Goal: Information Seeking & Learning: Learn about a topic

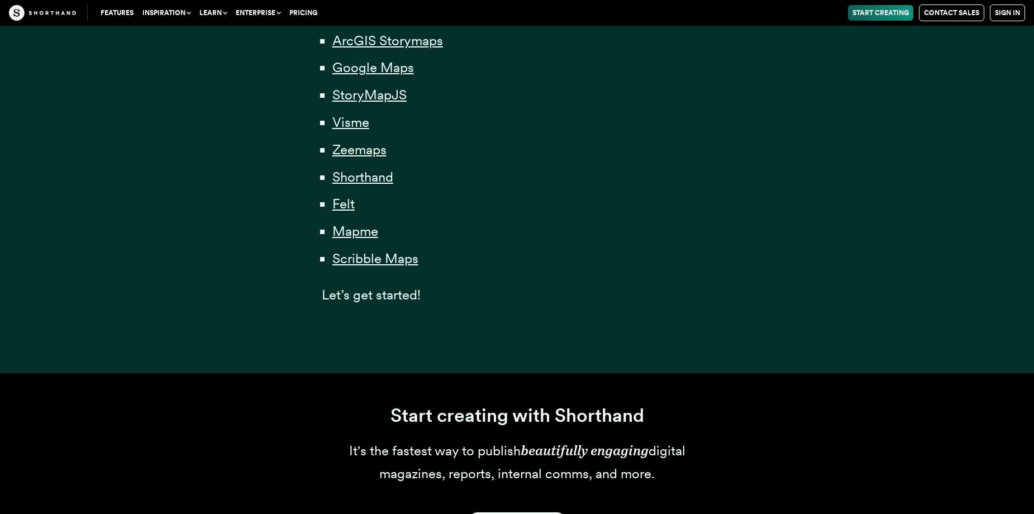
scroll to position [726, 0]
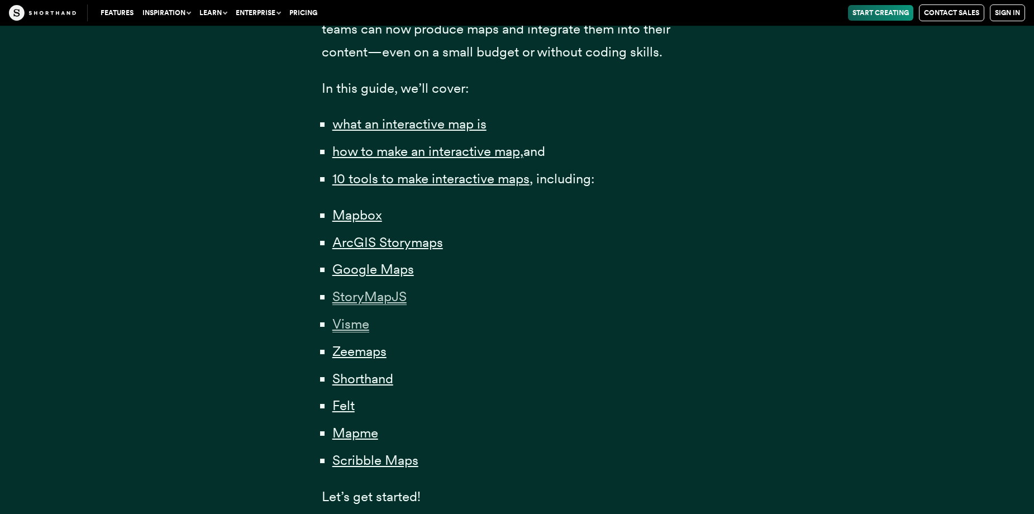
drag, startPoint x: 358, startPoint y: 297, endPoint x: 355, endPoint y: 324, distance: 26.9
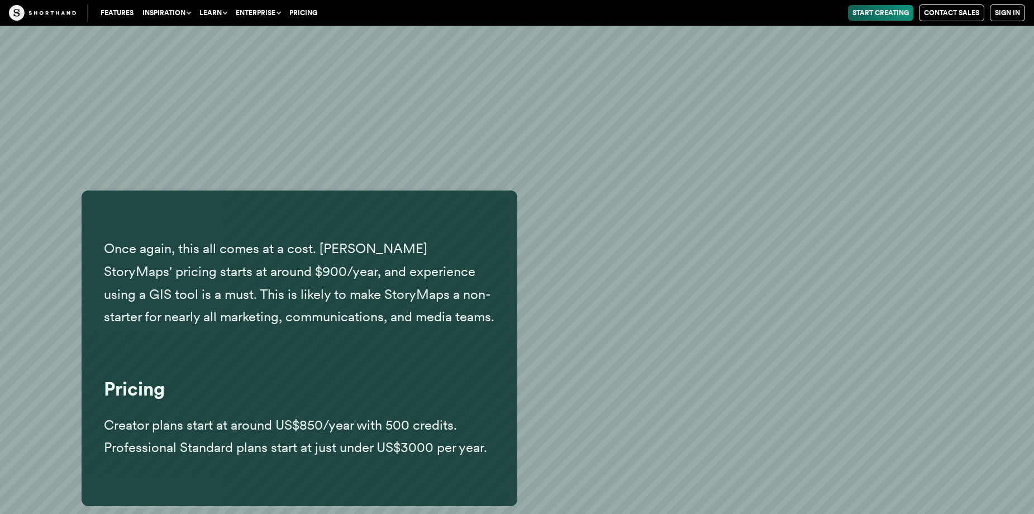
scroll to position [8133, 0]
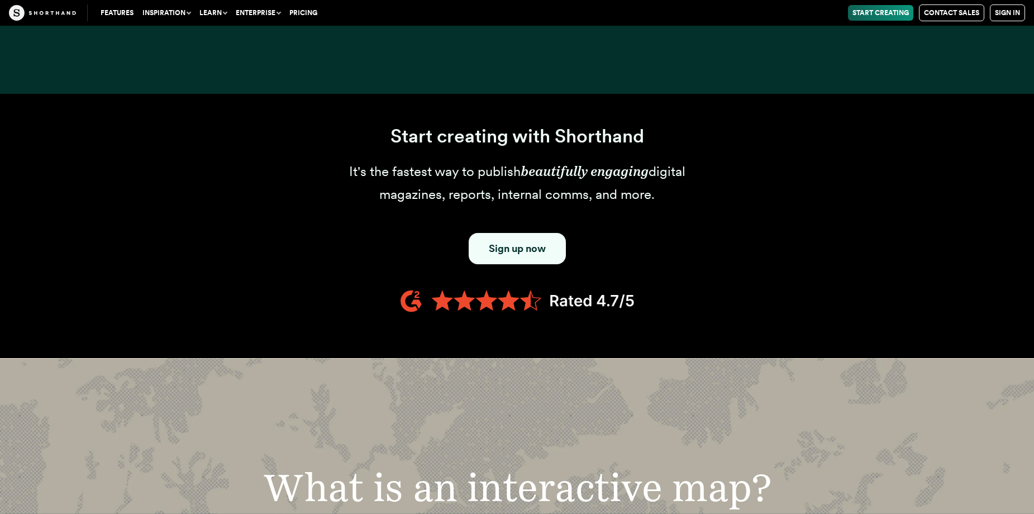
scroll to position [1229, 0]
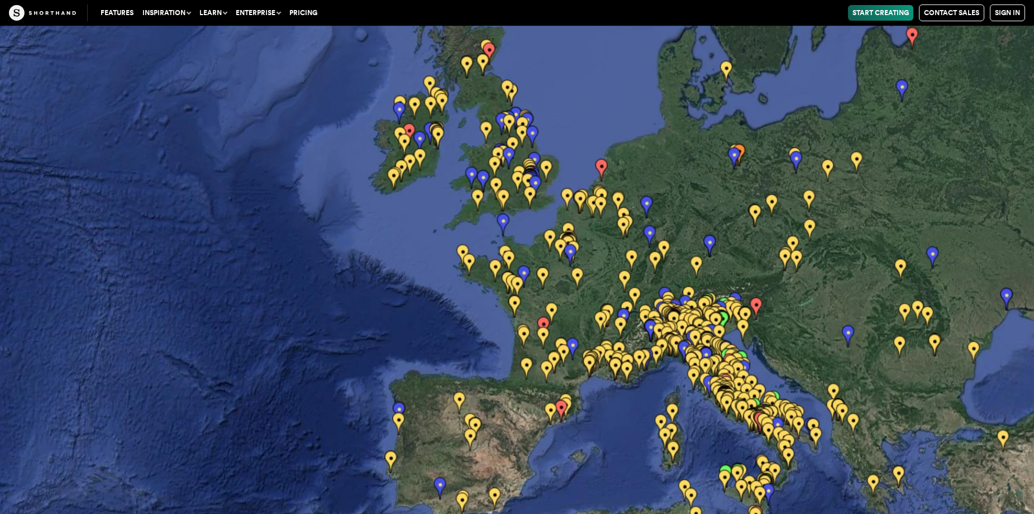
scroll to position [19177, 0]
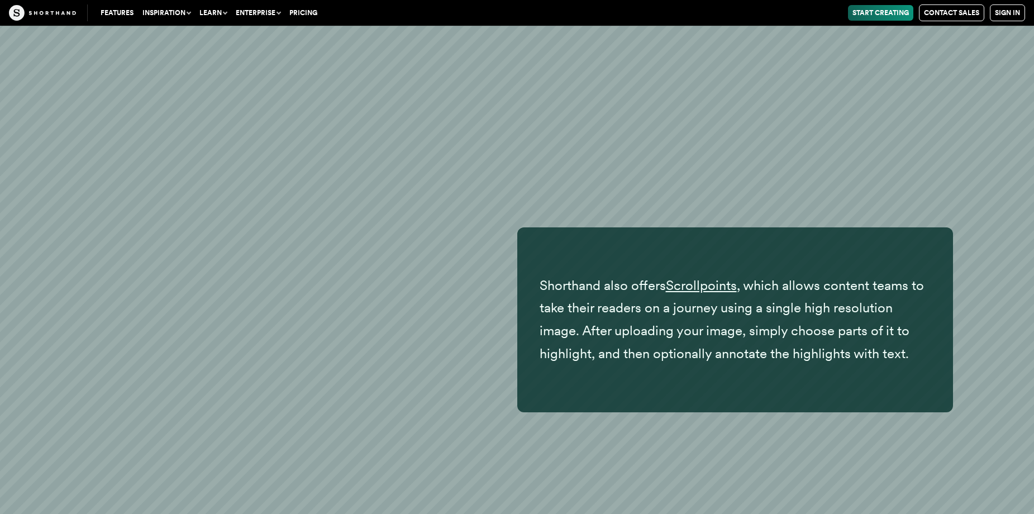
scroll to position [21001, 0]
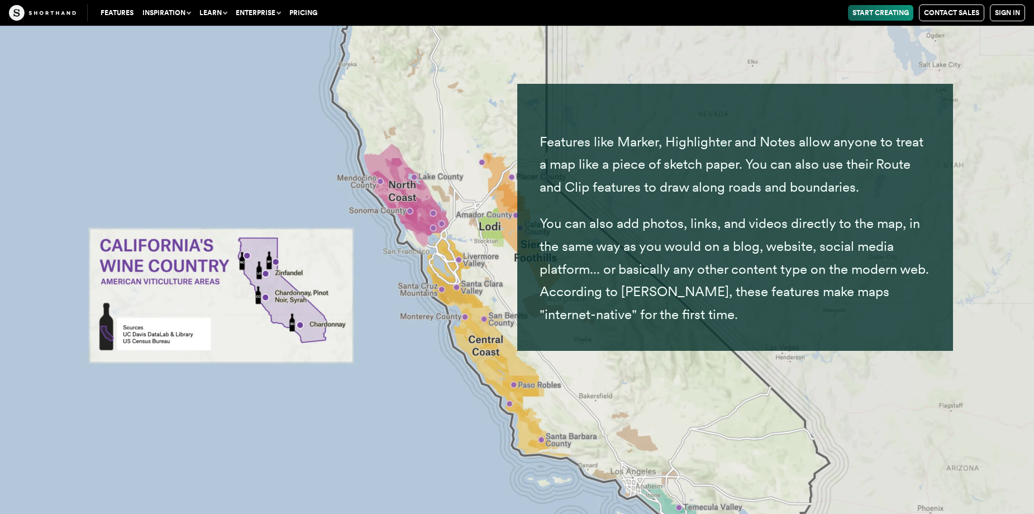
scroll to position [23086, 0]
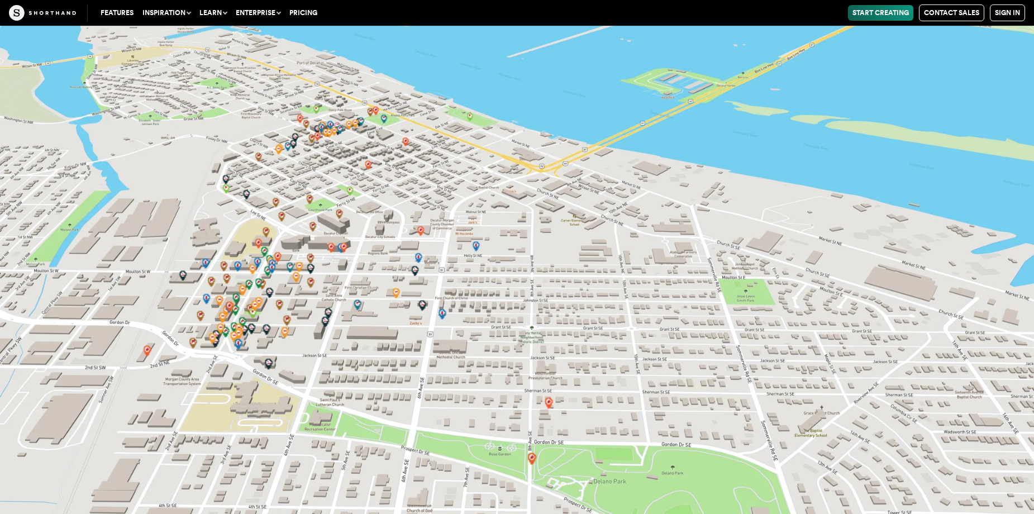
scroll to position [25468, 0]
